Goal: Task Accomplishment & Management: Complete application form

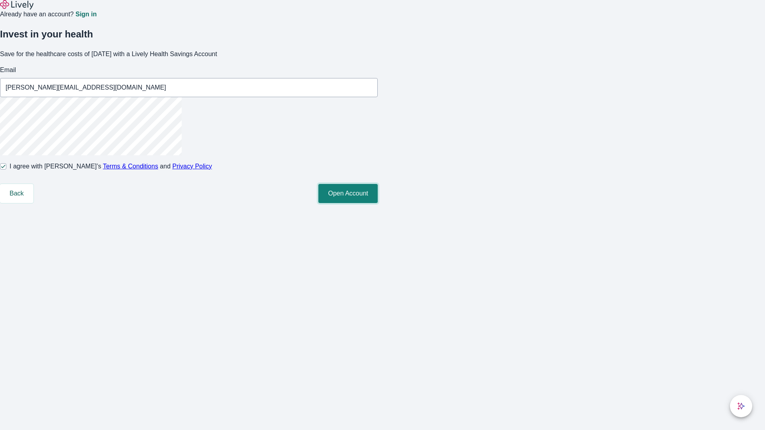
click at [378, 203] on button "Open Account" at bounding box center [347, 193] width 59 height 19
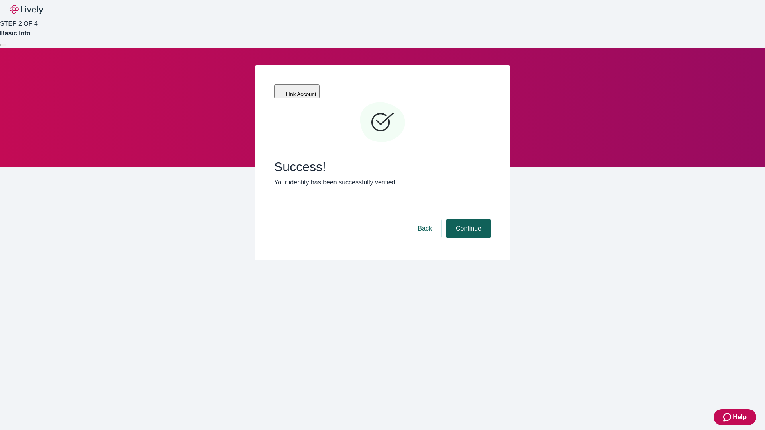
click at [467, 219] on button "Continue" at bounding box center [468, 228] width 45 height 19
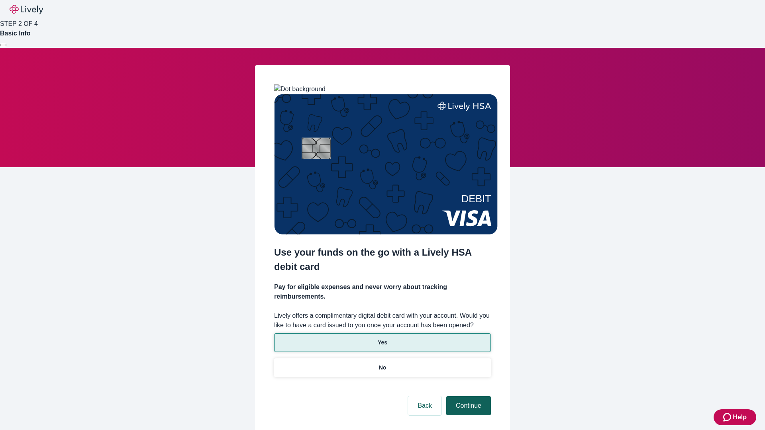
click at [382, 338] on p "Yes" at bounding box center [383, 342] width 10 height 8
click at [467, 396] on button "Continue" at bounding box center [468, 405] width 45 height 19
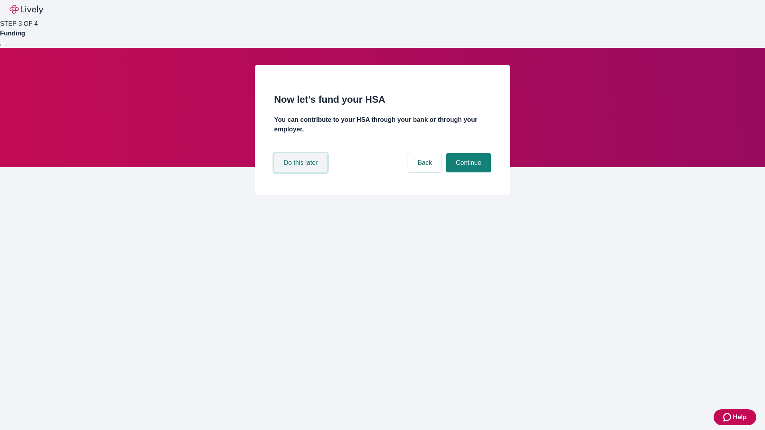
click at [301, 172] on button "Do this later" at bounding box center [300, 162] width 53 height 19
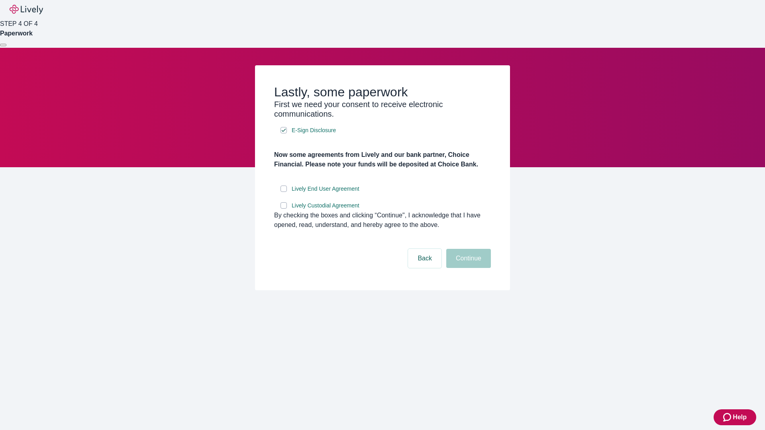
click at [284, 192] on input "Lively End User Agreement" at bounding box center [283, 189] width 6 height 6
checkbox input "true"
click at [284, 209] on input "Lively Custodial Agreement" at bounding box center [283, 205] width 6 height 6
checkbox input "true"
click at [467, 268] on button "Continue" at bounding box center [468, 258] width 45 height 19
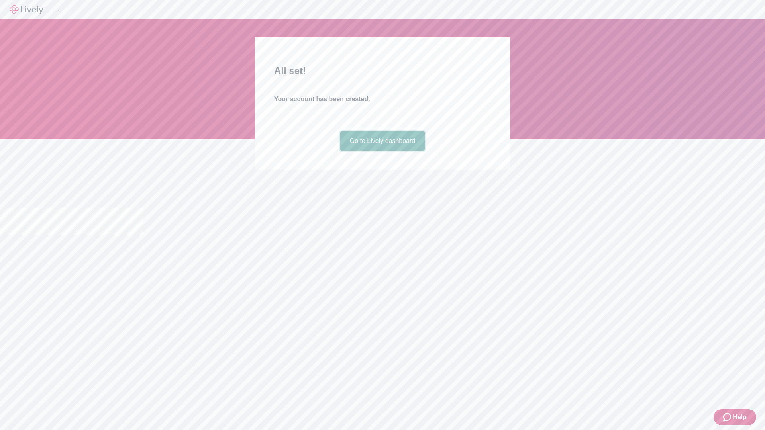
click at [382, 151] on link "Go to Lively dashboard" at bounding box center [382, 140] width 85 height 19
